Goal: Task Accomplishment & Management: Use online tool/utility

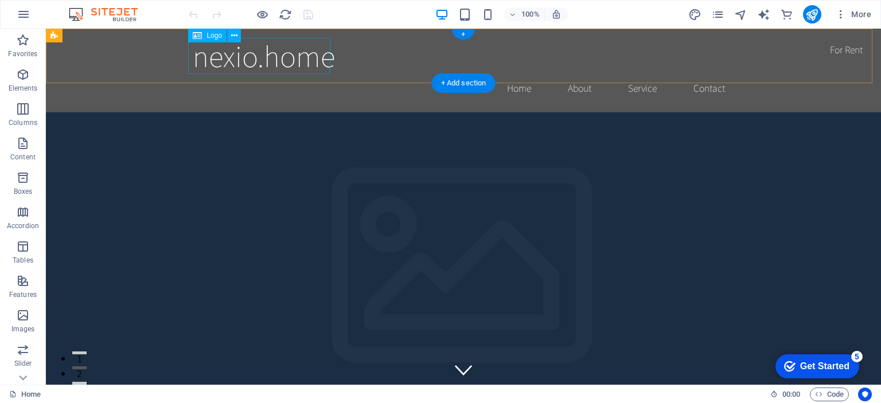
click at [289, 63] on div "nexio.home" at bounding box center [463, 56] width 541 height 36
click at [247, 56] on div "nexio.home" at bounding box center [463, 56] width 541 height 36
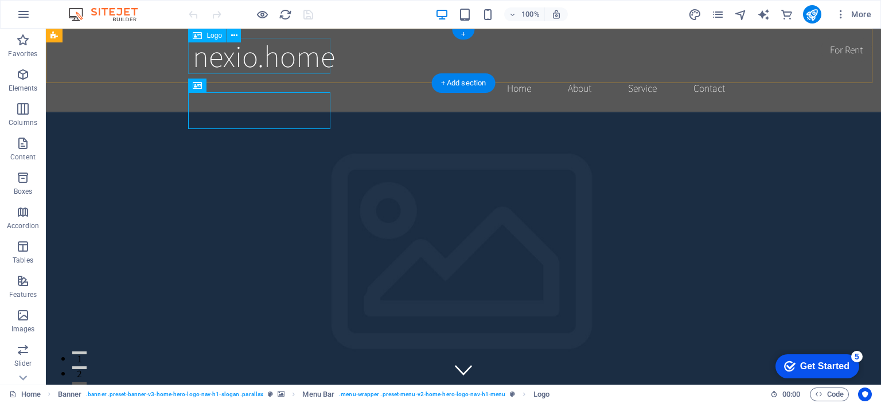
click at [245, 60] on div "nexio.home" at bounding box center [463, 56] width 541 height 36
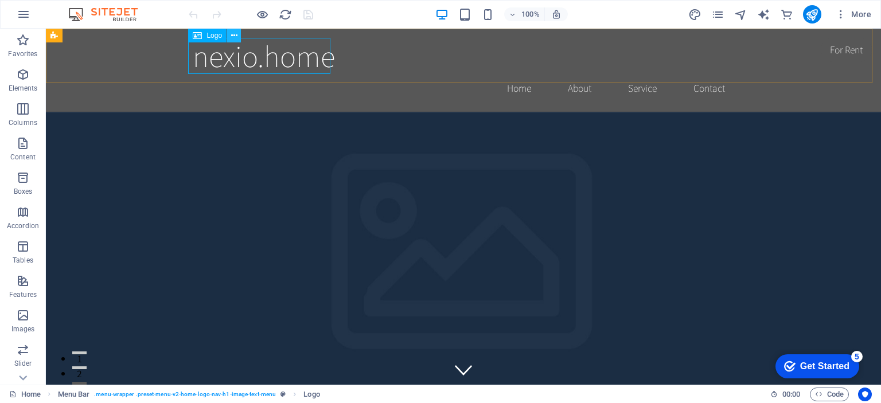
click at [235, 36] on icon at bounding box center [234, 36] width 6 height 12
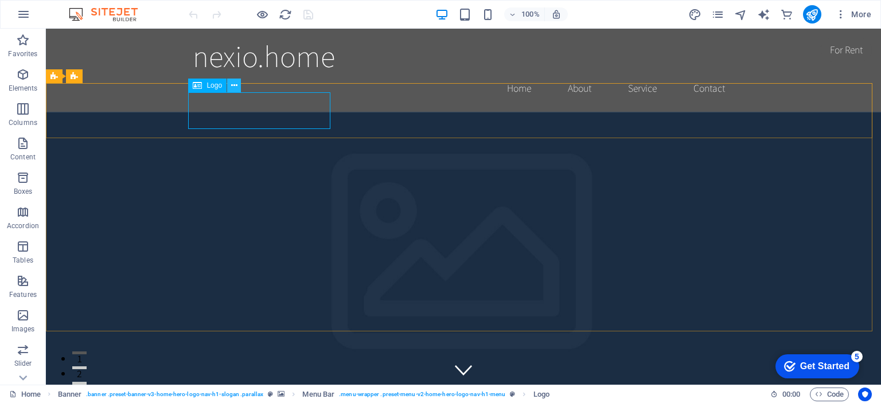
click at [235, 89] on icon at bounding box center [234, 86] width 6 height 12
click at [22, 87] on p "Elements" at bounding box center [23, 88] width 29 height 9
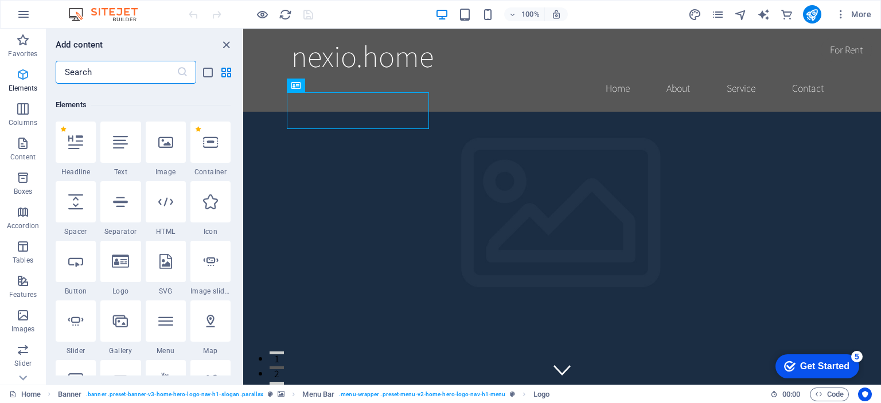
scroll to position [122, 0]
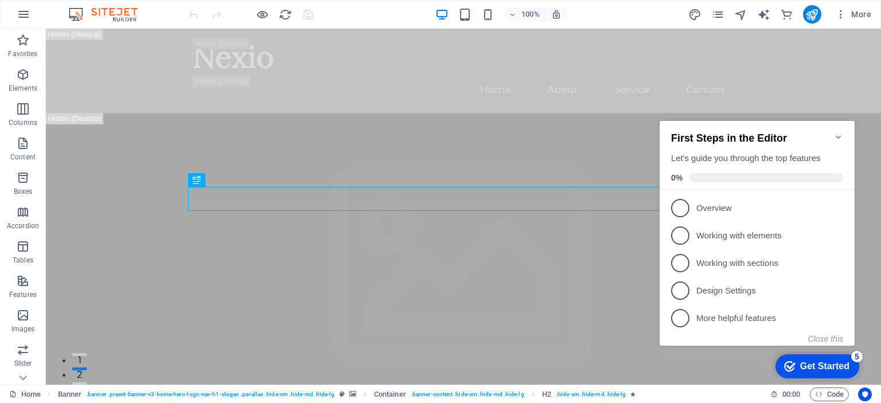
click at [837, 132] on icon "Minimize checklist" at bounding box center [838, 136] width 9 height 9
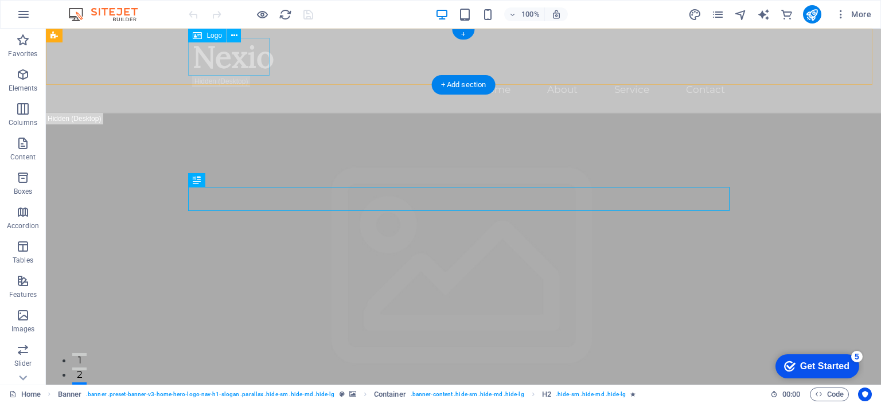
click at [238, 56] on div "Nexio" at bounding box center [463, 57] width 541 height 38
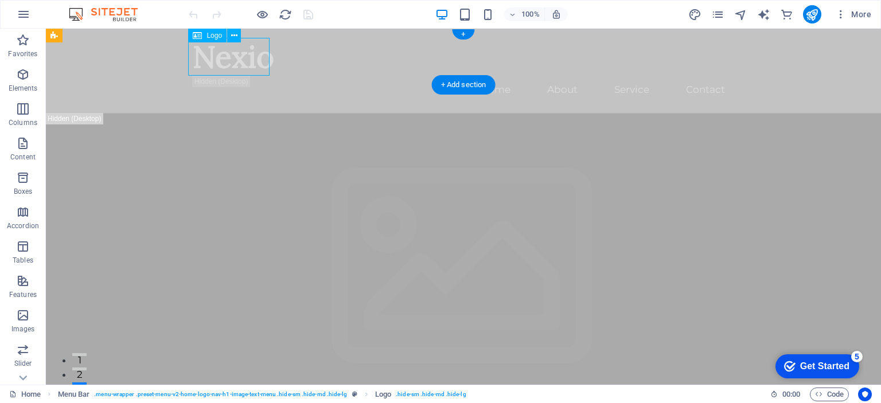
click at [238, 56] on div "Nexio" at bounding box center [463, 57] width 541 height 38
drag, startPoint x: 284, startPoint y: 85, endPoint x: 238, endPoint y: 57, distance: 54.1
click at [238, 57] on div "Nexio" at bounding box center [463, 57] width 541 height 38
click at [238, 57] on div "Drag here to replace the existing content. Press “Ctrl” if you want to create a…" at bounding box center [463, 207] width 835 height 356
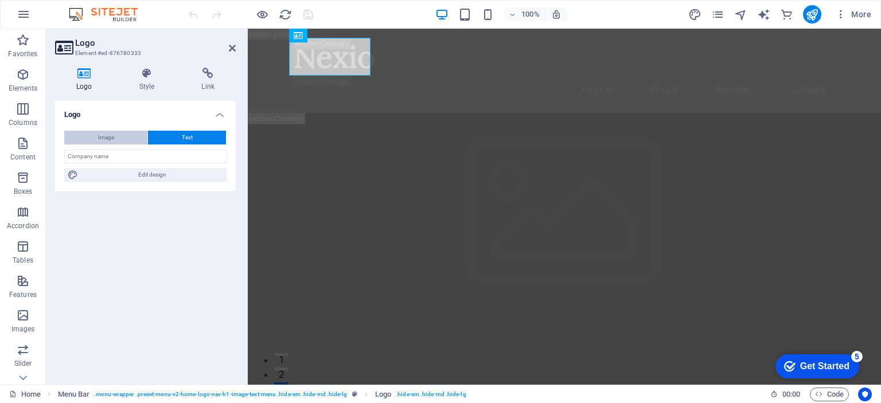
click at [130, 137] on button "Image" at bounding box center [105, 138] width 83 height 14
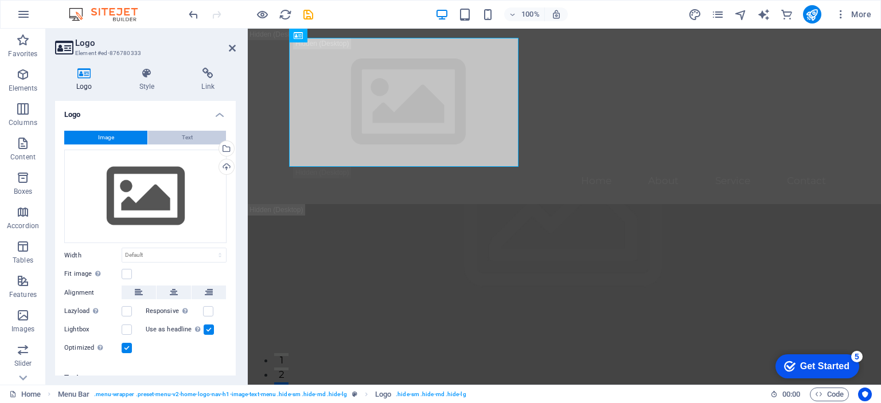
click at [170, 138] on button "Text" at bounding box center [187, 138] width 78 height 14
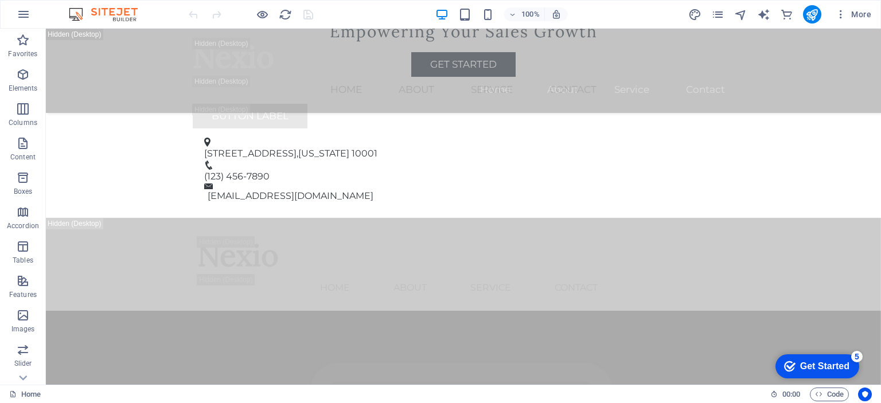
scroll to position [2402, 0]
